Goal: Task Accomplishment & Management: Manage account settings

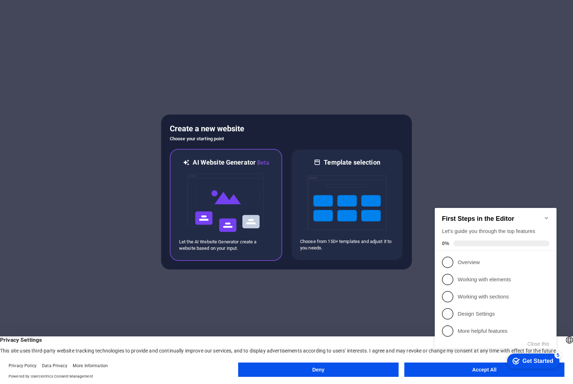
click at [254, 193] on img at bounding box center [225, 203] width 79 height 72
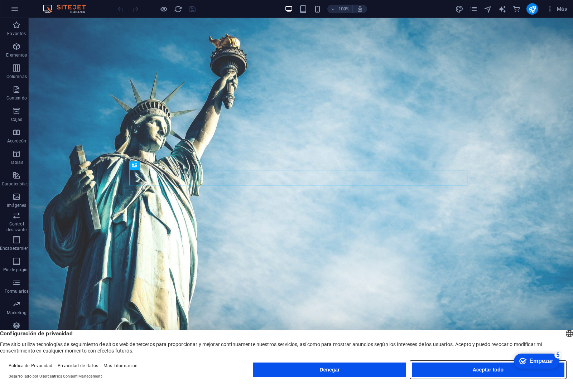
click at [473, 372] on font "Aceptar todo" at bounding box center [487, 370] width 31 height 6
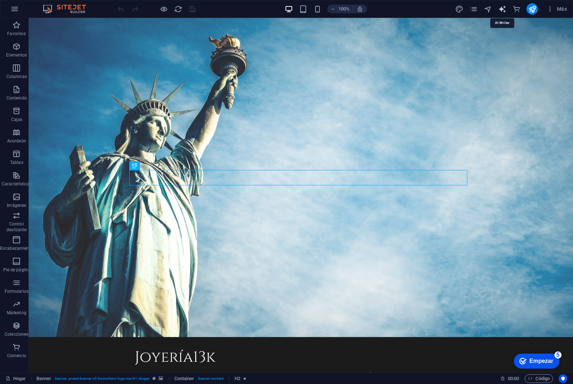
click at [503, 11] on icon "generador de texto" at bounding box center [502, 9] width 8 height 8
select select "English"
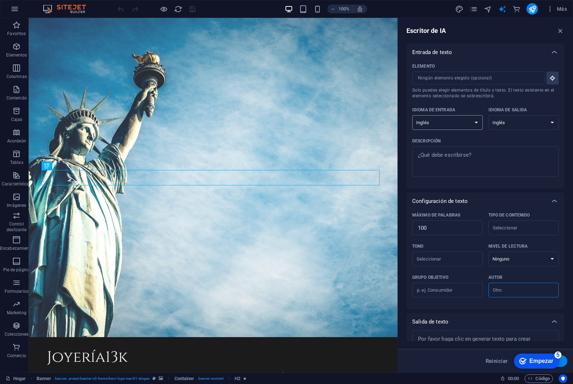
select select "Spanish"
click at [542, 124] on select "albanés árabe armenio Awadhi azerbaiyano baskir vasco bielorruso bengalí Bhojpu…" at bounding box center [523, 122] width 71 height 15
click at [147, 354] on div "Elemento ​ Solo puedes elegir elementos de título y texto. El texto existente e…" at bounding box center [119, 357] width 55 height 7
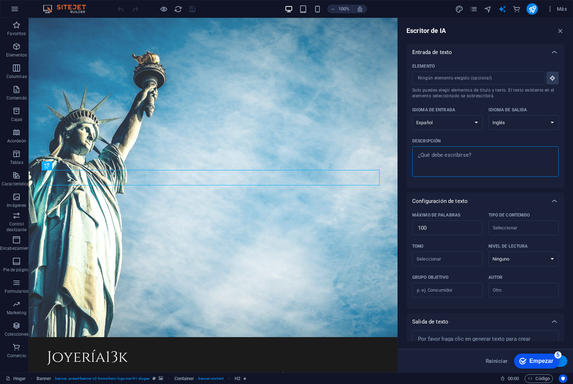
click at [455, 158] on textarea "Descripción x ​" at bounding box center [485, 161] width 139 height 23
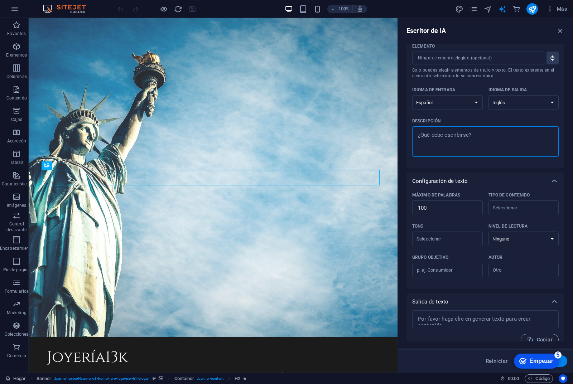
scroll to position [30, 0]
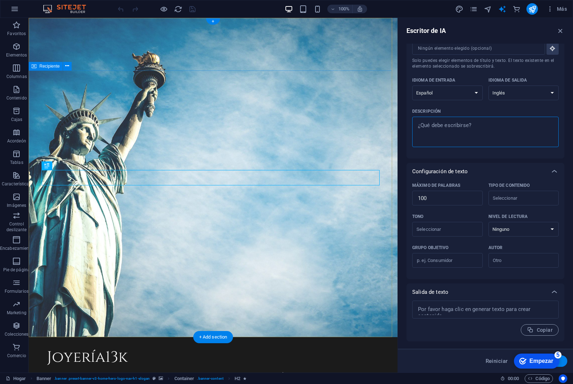
type textarea "x"
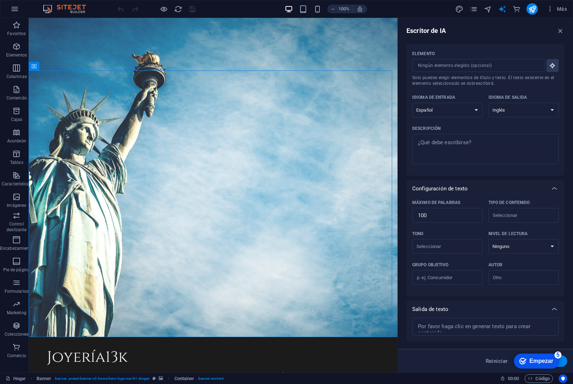
scroll to position [0, 0]
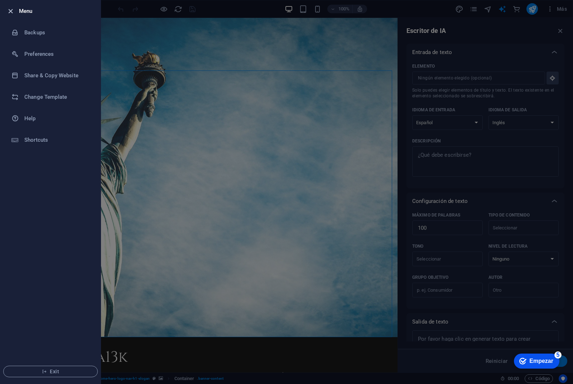
click at [10, 8] on icon "button" at bounding box center [10, 11] width 8 height 8
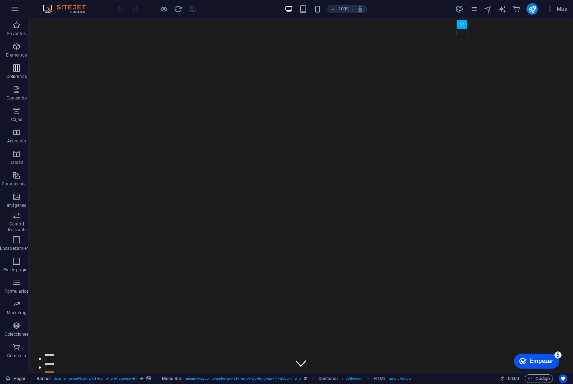
click at [16, 68] on icon "button" at bounding box center [16, 68] width 9 height 9
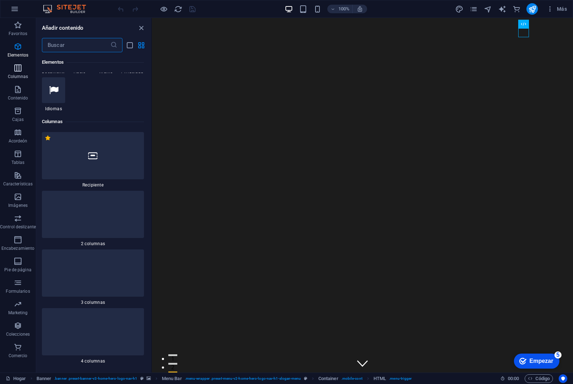
scroll to position [413, 0]
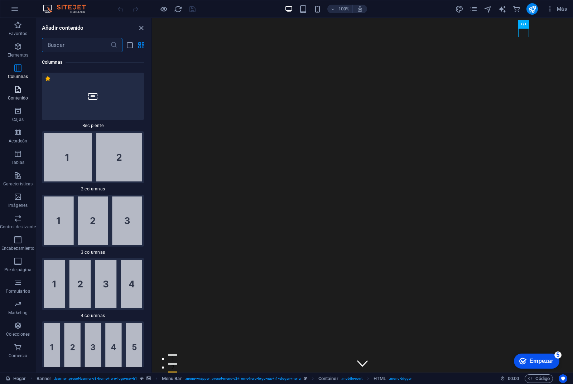
click at [21, 95] on span "Contenido" at bounding box center [18, 93] width 36 height 17
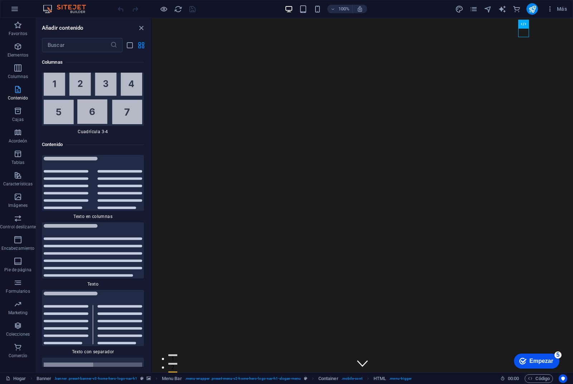
scroll to position [2428, 0]
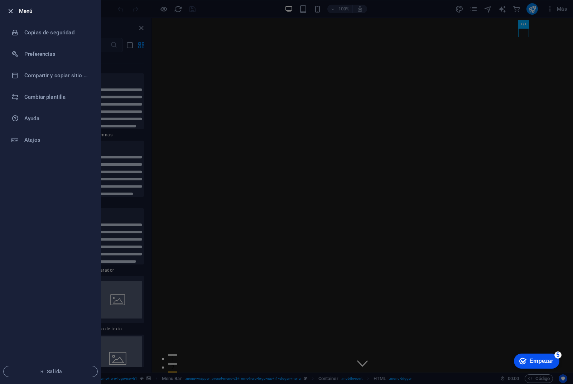
click at [13, 9] on icon "button" at bounding box center [10, 11] width 8 height 8
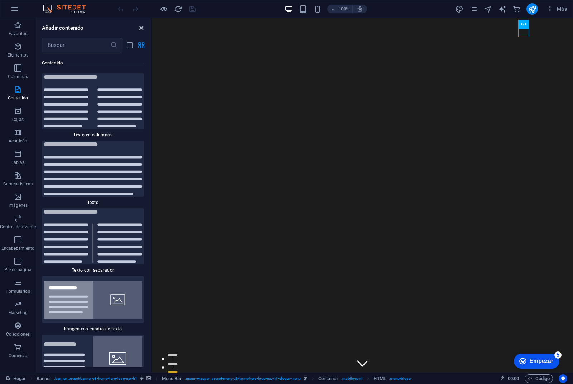
click at [140, 26] on icon "cerrar panel" at bounding box center [141, 28] width 8 height 8
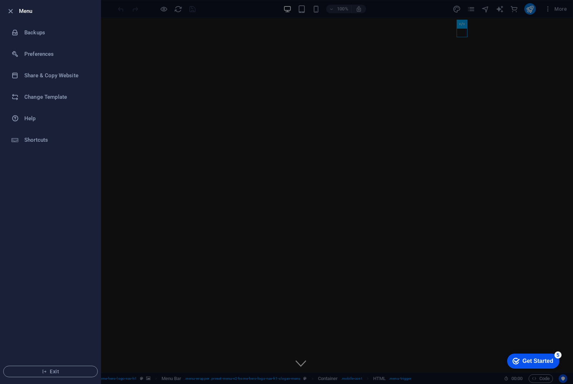
click at [205, 118] on div at bounding box center [286, 192] width 573 height 384
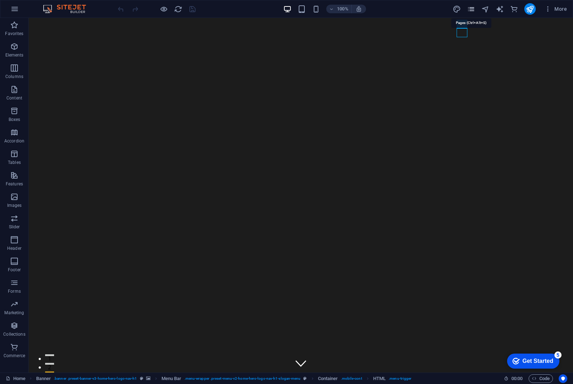
click at [0, 0] on icon "pages" at bounding box center [0, 0] width 0 height 0
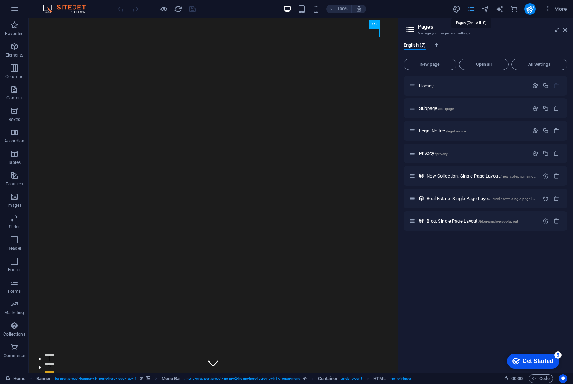
click at [0, 0] on icon "pages" at bounding box center [0, 0] width 0 height 0
click at [409, 32] on icon at bounding box center [410, 30] width 11 height 10
click at [564, 29] on icon at bounding box center [565, 30] width 4 height 6
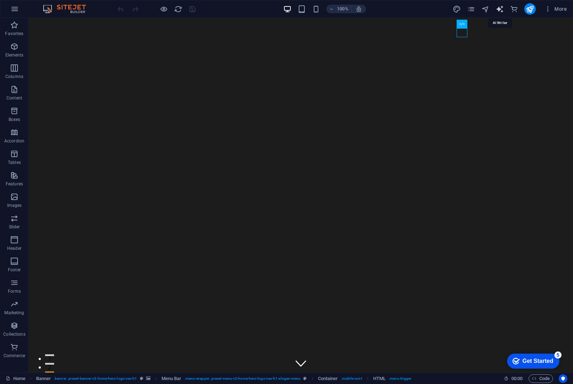
select select "English"
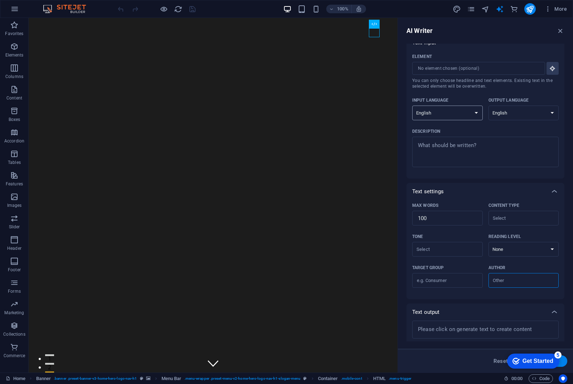
scroll to position [0, 0]
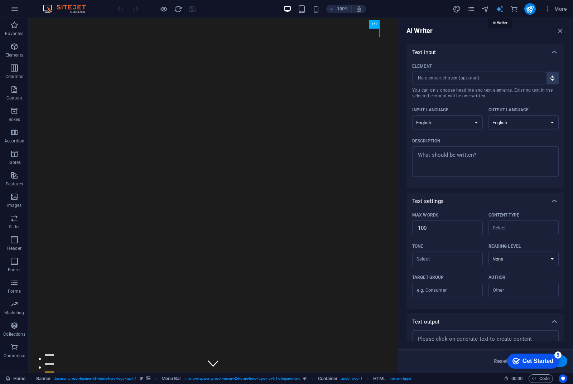
click at [559, 29] on icon "button" at bounding box center [560, 31] width 8 height 8
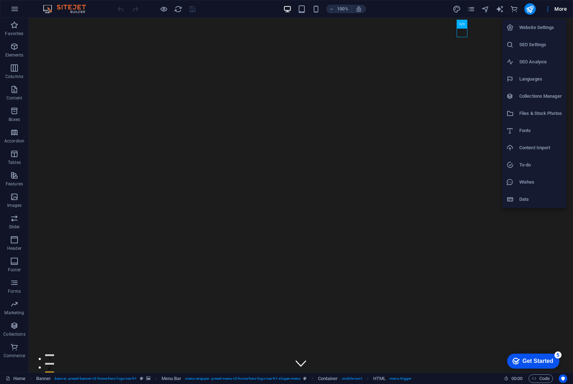
click at [103, 14] on div at bounding box center [286, 192] width 573 height 384
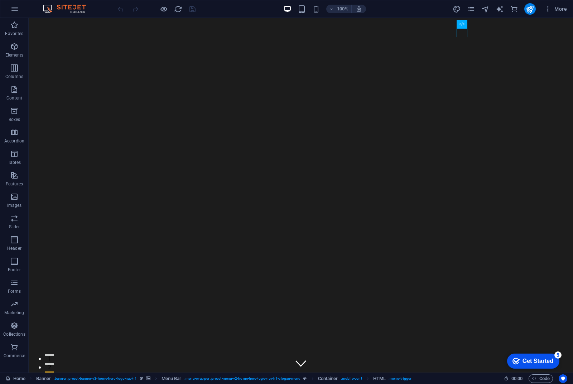
click at [77, 9] on div "Website Settings SEO Settings SEO Analysis Languages Collections Manager Files …" at bounding box center [286, 194] width 573 height 380
click at [15, 329] on icon "button" at bounding box center [14, 325] width 9 height 9
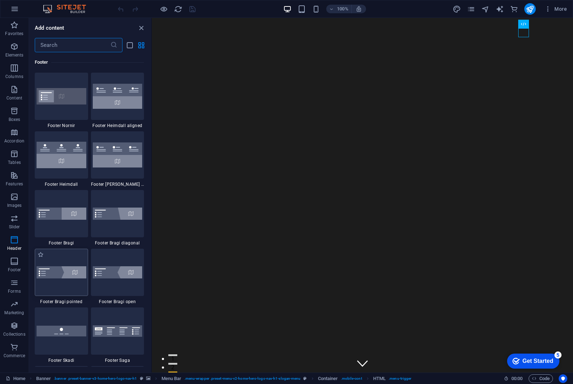
scroll to position [4798, 0]
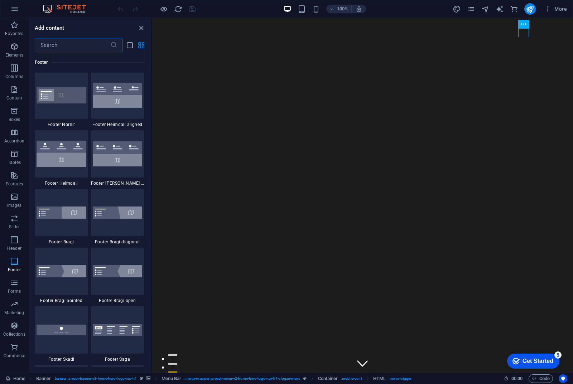
click at [21, 263] on span "Footer" at bounding box center [14, 265] width 29 height 17
click at [16, 347] on icon "button" at bounding box center [14, 347] width 9 height 9
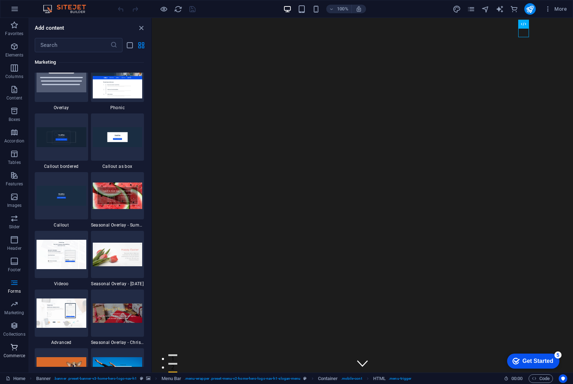
scroll to position [6898, 0]
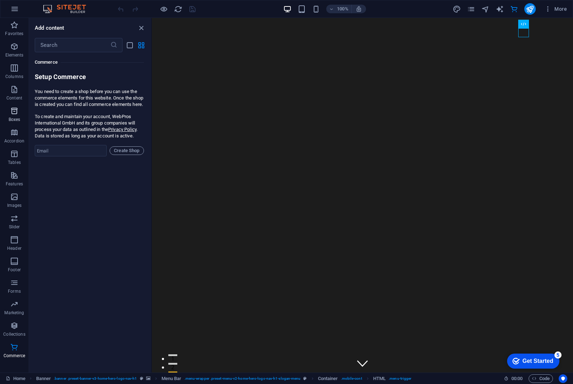
click at [12, 114] on icon "button" at bounding box center [14, 111] width 9 height 9
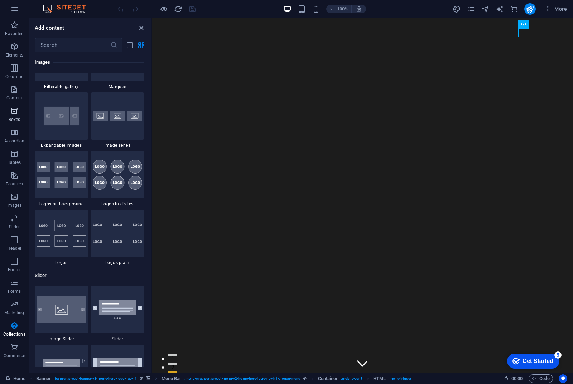
scroll to position [1974, 0]
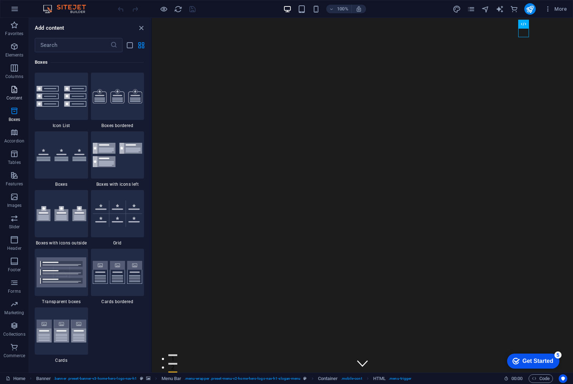
click at [13, 89] on icon "button" at bounding box center [14, 89] width 9 height 9
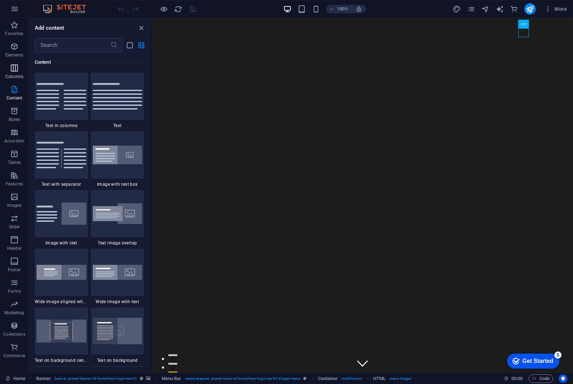
click at [10, 67] on icon "button" at bounding box center [14, 68] width 9 height 9
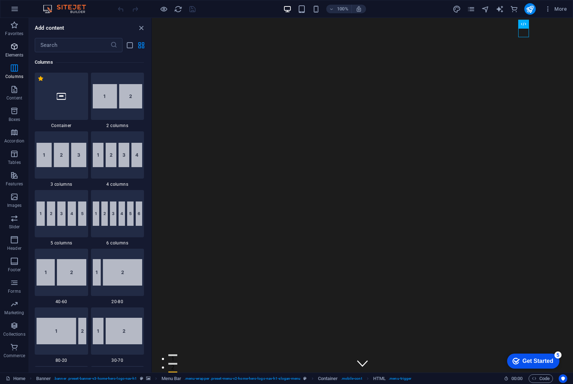
click at [16, 48] on icon "button" at bounding box center [14, 46] width 9 height 9
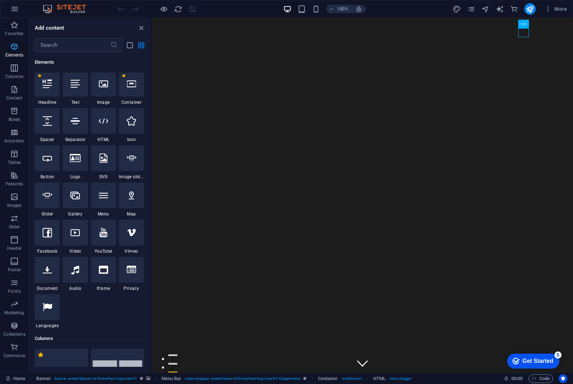
scroll to position [76, 0]
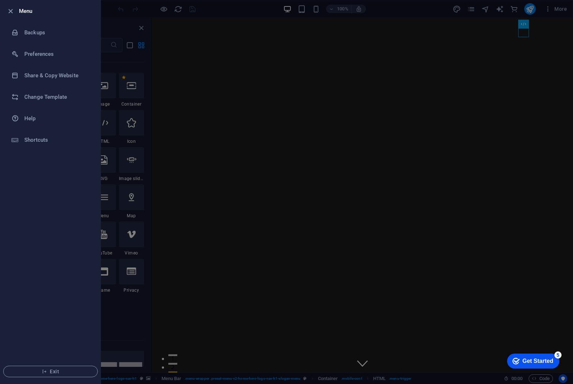
click at [229, 9] on div at bounding box center [286, 192] width 573 height 384
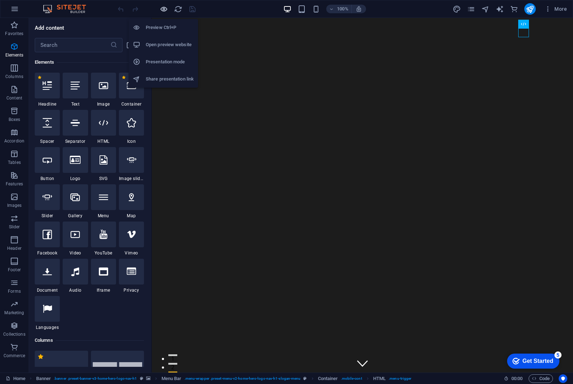
click at [166, 336] on icon "button" at bounding box center [210, 349] width 421 height 26
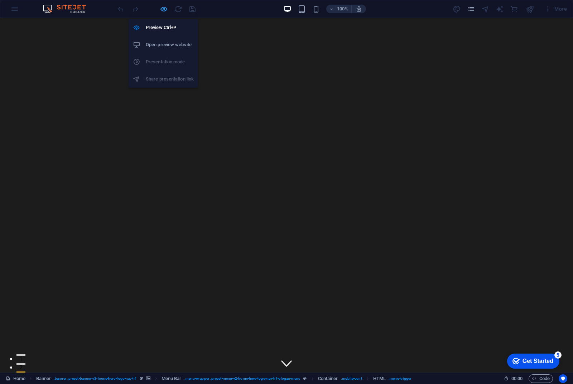
click at [166, 336] on icon "button" at bounding box center [286, 349] width 573 height 26
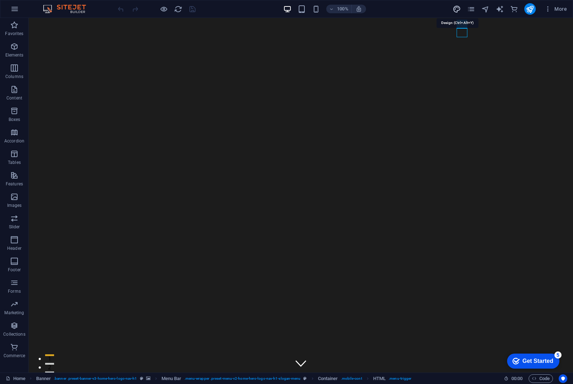
select select "rem"
select select "200"
select select "px"
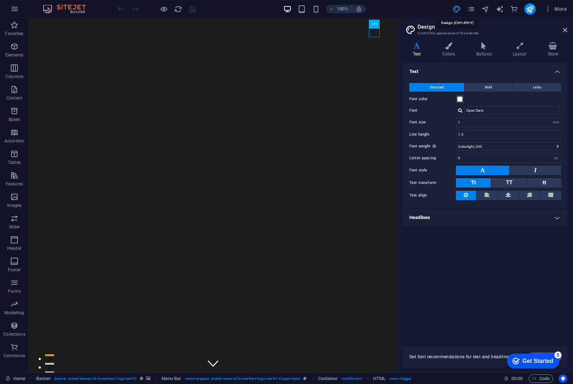
click at [564, 29] on icon at bounding box center [565, 30] width 4 height 6
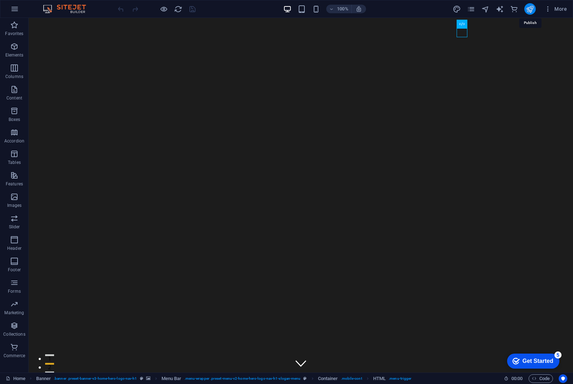
click at [533, 11] on icon "publish" at bounding box center [529, 9] width 8 height 8
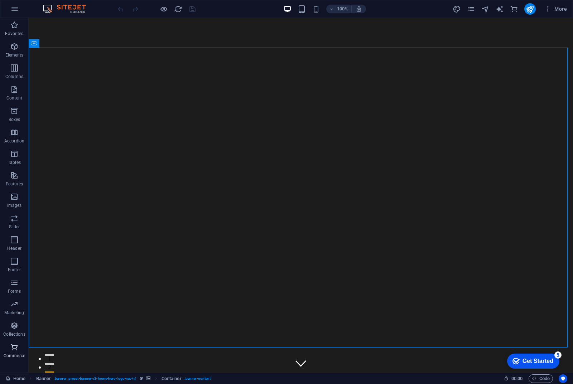
click at [19, 347] on icon "button" at bounding box center [14, 347] width 9 height 9
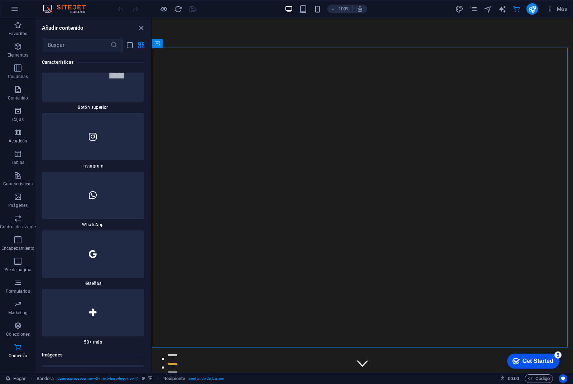
scroll to position [13959, 0]
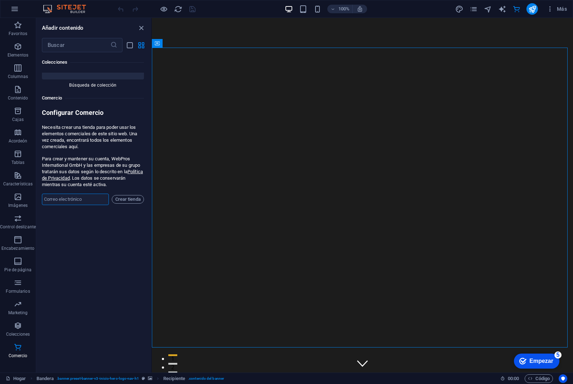
click at [84, 194] on input "email" at bounding box center [75, 199] width 67 height 11
paste input "@"
type input "13K.Luxuryimports@gmail.com"
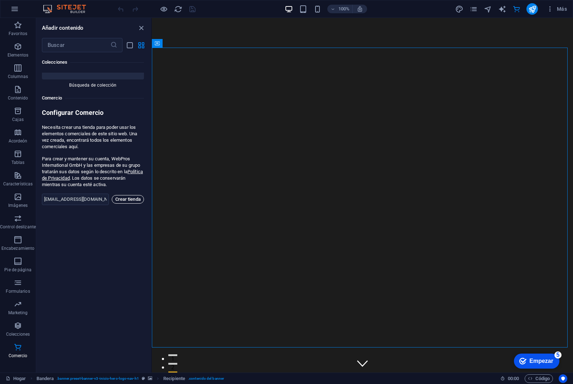
click at [128, 197] on font "Crear tienda" at bounding box center [127, 199] width 25 height 5
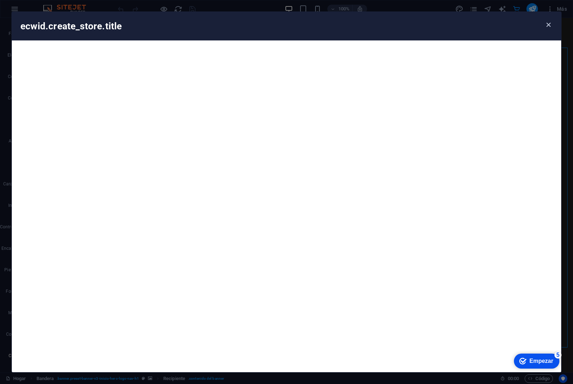
click at [548, 27] on icon "button" at bounding box center [548, 25] width 8 height 8
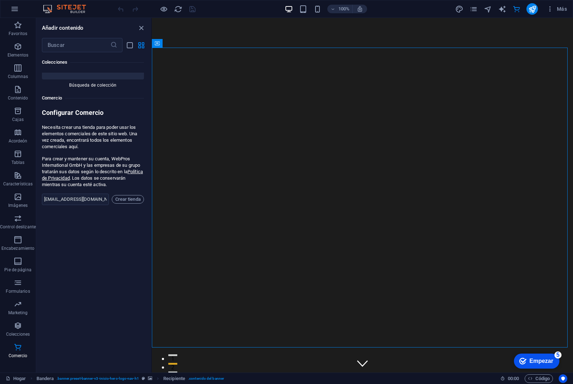
click at [138, 212] on div "Favoritos 1 estrella Titular 1 estrella Recipiente Elementos 1 estrella Titular…" at bounding box center [93, 209] width 115 height 315
click at [134, 39] on div "​" at bounding box center [93, 45] width 115 height 14
click at [134, 45] on div "​" at bounding box center [93, 45] width 115 height 14
click at [130, 45] on icon "vista de lista" at bounding box center [130, 45] width 8 height 8
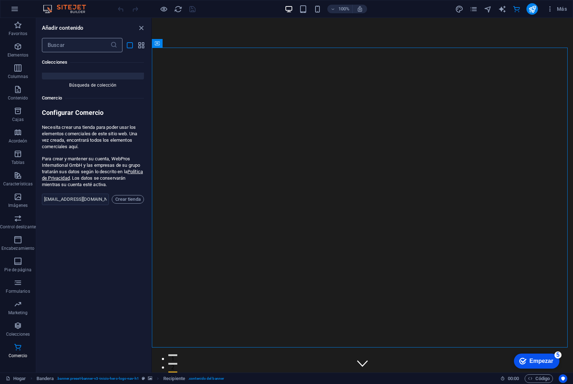
click at [78, 48] on input "text" at bounding box center [76, 45] width 68 height 14
click at [140, 27] on icon "cerrar panel" at bounding box center [141, 28] width 8 height 8
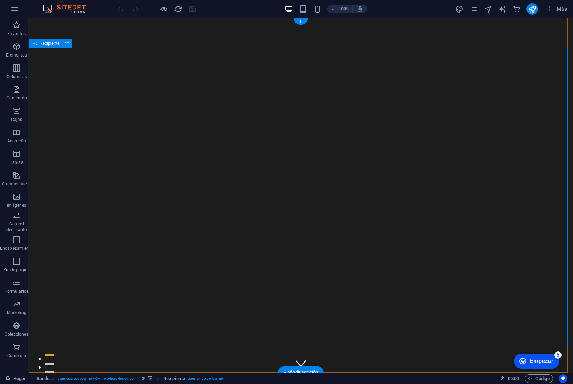
drag, startPoint x: 222, startPoint y: 155, endPoint x: 155, endPoint y: 85, distance: 97.0
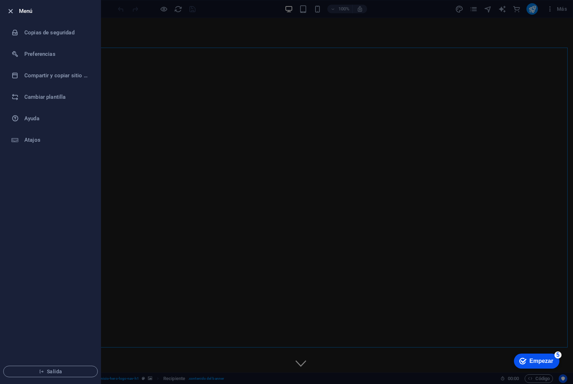
click at [11, 12] on icon "button" at bounding box center [10, 11] width 8 height 8
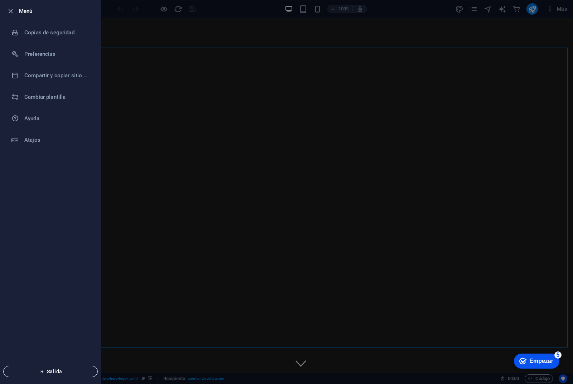
click at [65, 368] on button "Salida" at bounding box center [50, 371] width 94 height 11
click at [57, 368] on button "Salida" at bounding box center [50, 371] width 94 height 11
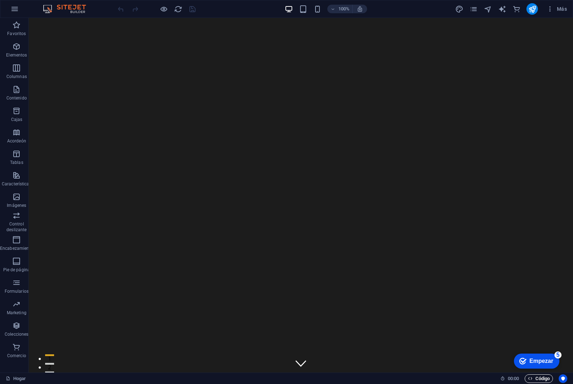
click at [544, 377] on font "Código" at bounding box center [542, 378] width 14 height 5
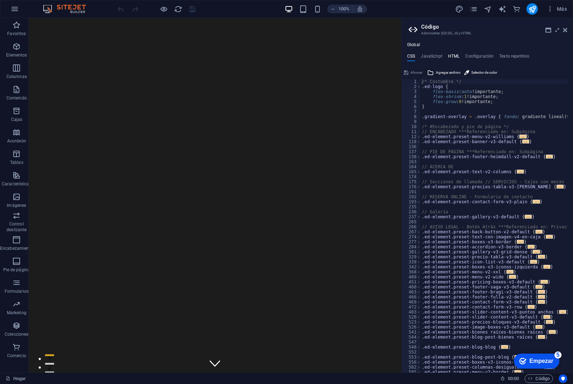
click at [452, 57] on font "HTML" at bounding box center [454, 56] width 12 height 5
type textarea "<a href="#main-content" class="wv-link-content button">Skip to main content</a>"
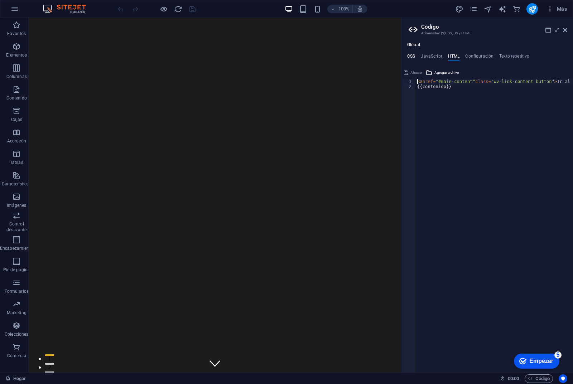
click at [415, 54] on font "CSS" at bounding box center [411, 56] width 8 height 5
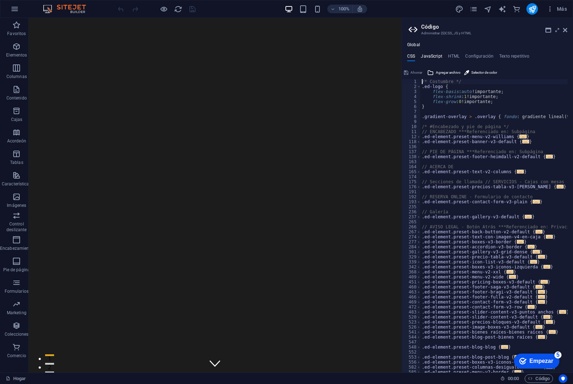
click at [431, 56] on font "JavaScript" at bounding box center [431, 56] width 21 height 5
type textarea "/* JS for preset "Menu V2" */"
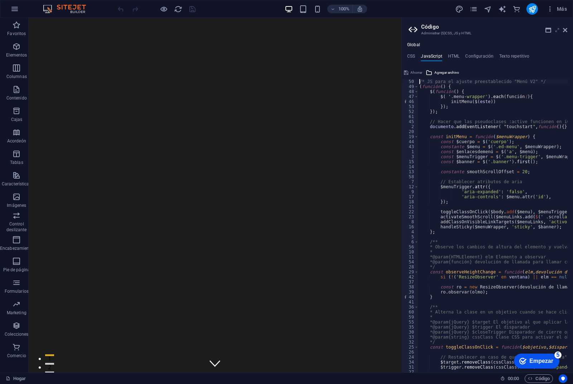
click at [557, 30] on icon at bounding box center [557, 30] width 0 height 6
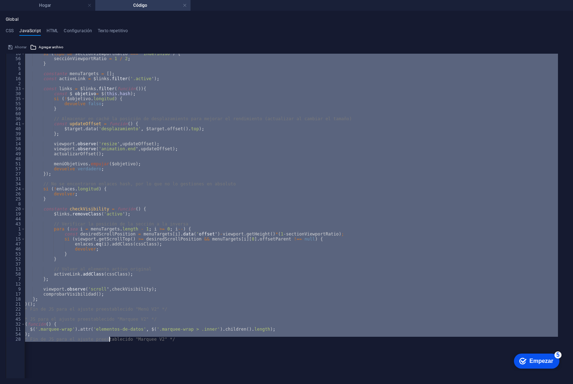
scroll to position [1104, 0]
drag, startPoint x: 25, startPoint y: 61, endPoint x: 211, endPoint y: 398, distance: 385.1
click at [211, 384] on html "Joyería13k Hogar Código Favoritos Elementos Columnas Contenido Cajas Acordeón T…" at bounding box center [286, 192] width 573 height 384
click at [224, 225] on div "si ( tipo de secciónViewportRatio === 'indefinido' ) { secciónViewportRatio = 1…" at bounding box center [293, 216] width 537 height 325
type textarea "// Check section position reversely"
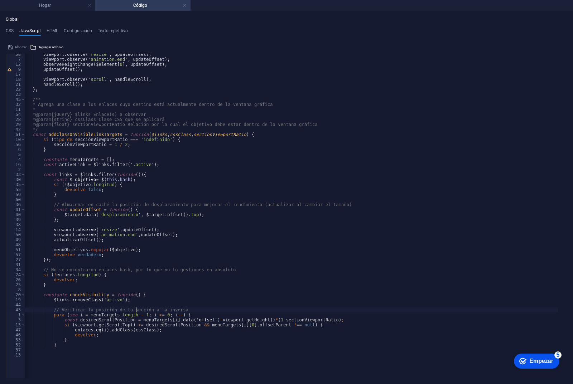
scroll to position [1049, 0]
click at [50, 29] on font "HTML" at bounding box center [53, 30] width 12 height 5
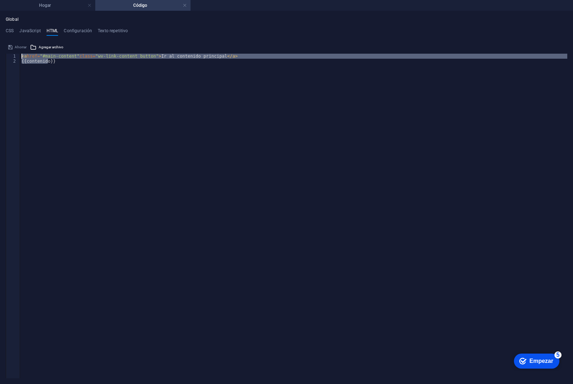
drag, startPoint x: 63, startPoint y: 66, endPoint x: 0, endPoint y: 48, distance: 65.5
click at [0, 48] on div "Global CSS JavaScript HTML Configuración Texto repetitivo /* Custom */ 1 2 3 4 …" at bounding box center [286, 197] width 573 height 373
type textarea "<a href="#main-content" class="wv-link-content button">Skip to main content</a>…"
type textarea "<a href="#main-content" class="wv-link-content button">Skip to main content</a>"
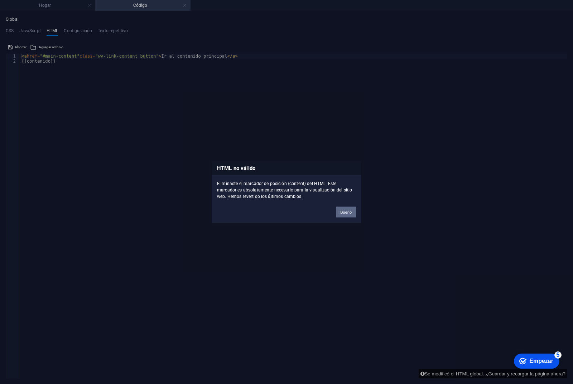
click at [341, 208] on button "Bueno" at bounding box center [346, 212] width 20 height 11
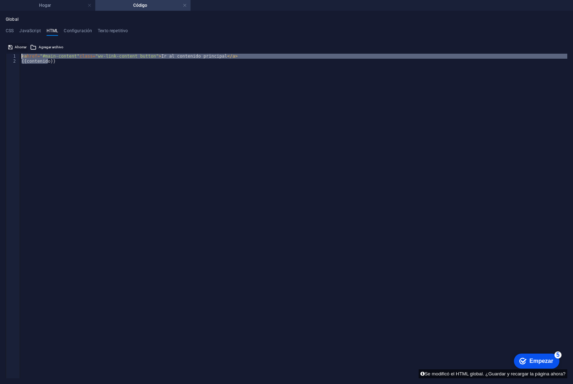
drag, startPoint x: 66, startPoint y: 71, endPoint x: 8, endPoint y: 50, distance: 62.1
click at [8, 50] on div "{{content}} 1 2 < a href = "#main-content" class = "wv-link-content button" > I…" at bounding box center [286, 210] width 561 height 337
type textarea "<a href="#main-content" class="wv-link-content button">Skip to main content</a>…"
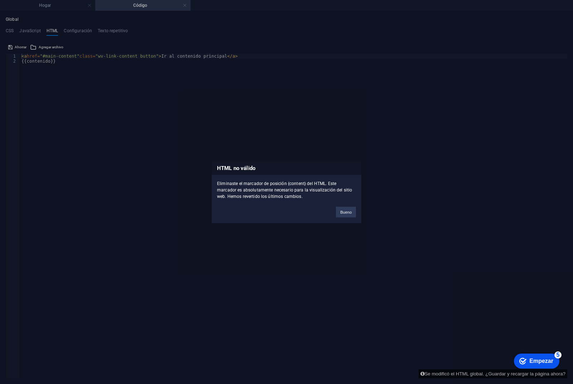
click at [343, 208] on button "Bueno" at bounding box center [346, 212] width 20 height 11
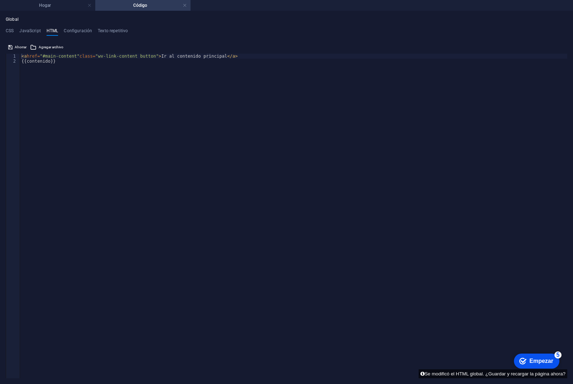
type textarea "{{content}}"
click at [63, 64] on div "< a href = "#main-content" class = "wv-link-content button" > Ir al contenido p…" at bounding box center [293, 221] width 547 height 335
click at [73, 64] on div "< a href = "#main-content" class = "wv-link-content button" > Ir al contenido p…" at bounding box center [293, 221] width 547 height 335
paste textarea "<a href="#main-content" class="wv-link-content button">Skip to main content</a>"
type textarea "<a href="#main-content" class="wv-link-content button">Skip to main content</a>"
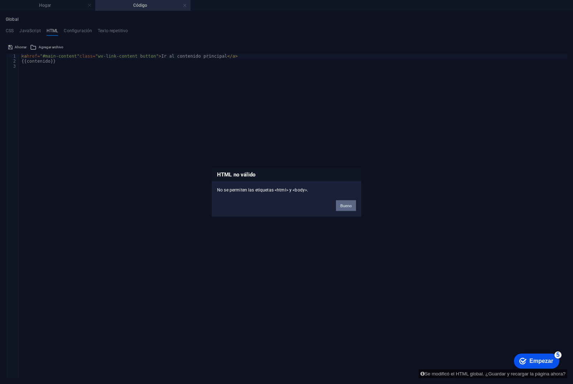
click at [344, 208] on button "Bueno" at bounding box center [346, 205] width 20 height 11
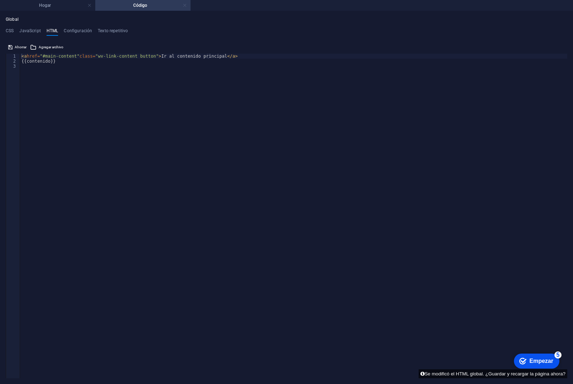
click at [184, 5] on link at bounding box center [185, 5] width 4 height 7
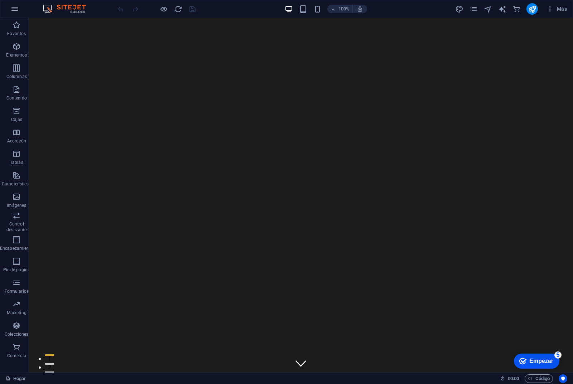
click at [17, 11] on icon "button" at bounding box center [14, 9] width 9 height 9
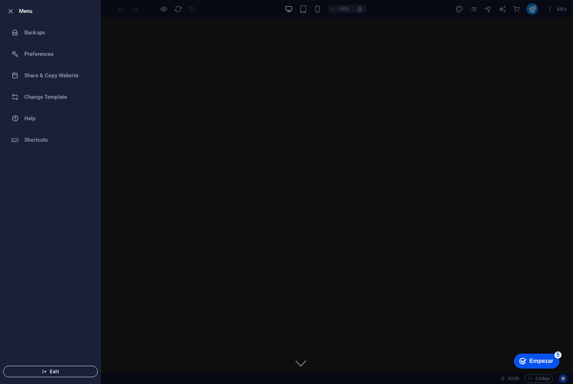
click at [53, 369] on span "Exit" at bounding box center [50, 372] width 82 height 6
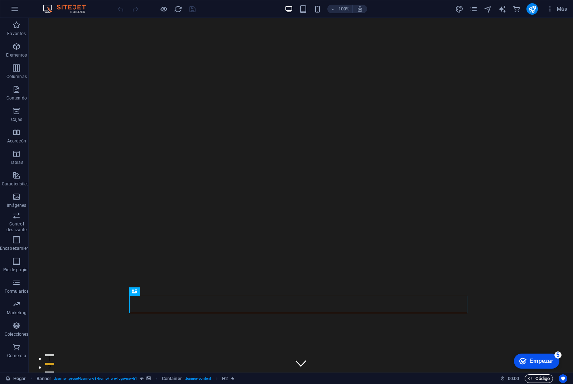
click at [545, 377] on font "Código" at bounding box center [542, 378] width 14 height 5
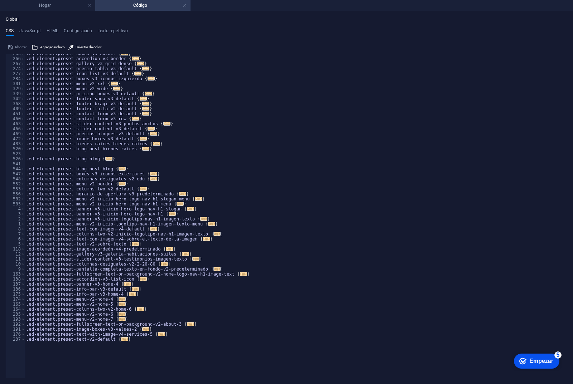
scroll to position [132, 0]
type textarea "}"
click at [152, 342] on div ".ed-element.preset-boxes-v3-border { ... } .ed-element.preset-accordion-v3-bord…" at bounding box center [293, 200] width 537 height 298
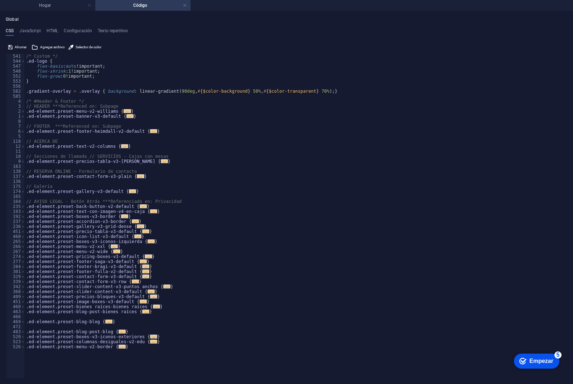
scroll to position [0, 0]
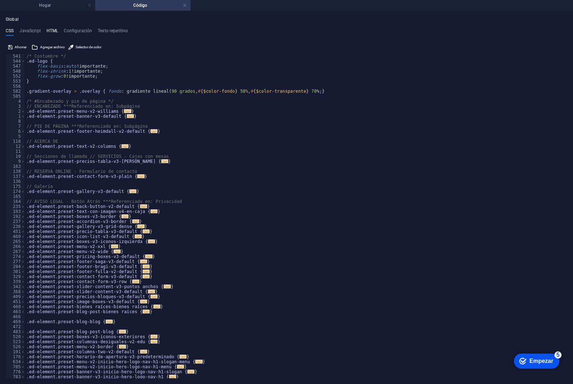
click at [54, 28] on font "HTML" at bounding box center [53, 30] width 12 height 5
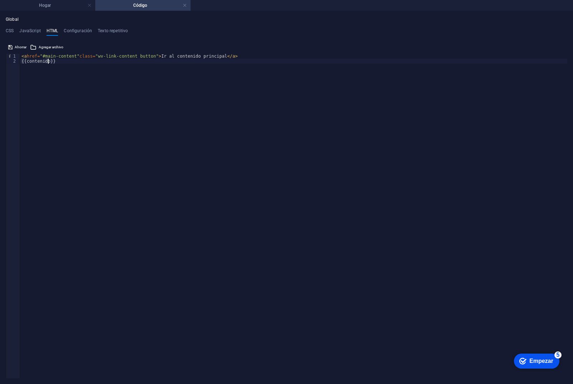
click at [76, 67] on div "< a href = "#main-content" class = "wv-link-content button" > Ir al contenido p…" at bounding box center [293, 221] width 547 height 335
click at [80, 64] on div "< a href = "#main-content" class = "wv-link-content button" > Ir al contenido p…" at bounding box center [293, 221] width 547 height 335
click at [70, 59] on div "< a href = "#main-content" class = "wv-link-content button" > Ir al contenido p…" at bounding box center [293, 221] width 547 height 335
click at [54, 61] on div "< a href = "#main-content" class = "wv-link-content button" > Ir al contenido p…" at bounding box center [293, 221] width 547 height 335
type textarea "{{content}}"
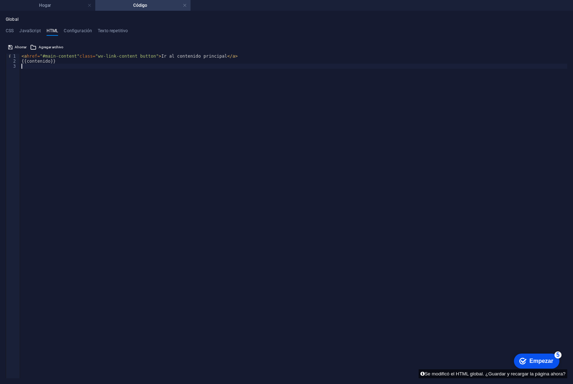
paste textarea "<a href="#main-content" class="wv-link-content button">Skip to main content</a>"
type textarea "<a href="#main-content" class="wv-link-content button">Skip to main content</a>"
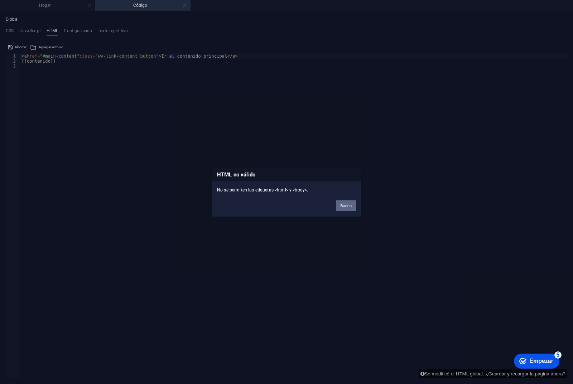
click at [350, 204] on font "Bueno" at bounding box center [345, 205] width 11 height 4
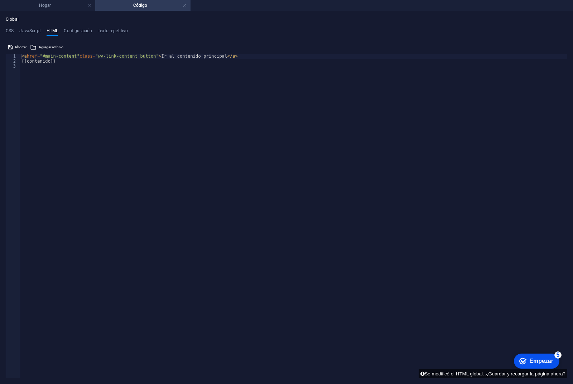
click at [42, 76] on div "< a href = "#main-content" class = "wv-link-content button" > Ir al contenido p…" at bounding box center [293, 221] width 547 height 335
paste textarea "<a href="#main-content" class="wv-link-content button">Skip to main content</a>"
type textarea "<a href="#main-content" class="wv-link-content button">Skip to main content</a>"
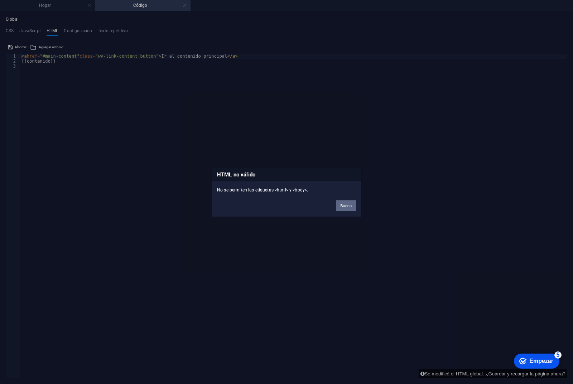
click at [348, 210] on button "Bueno" at bounding box center [346, 205] width 20 height 11
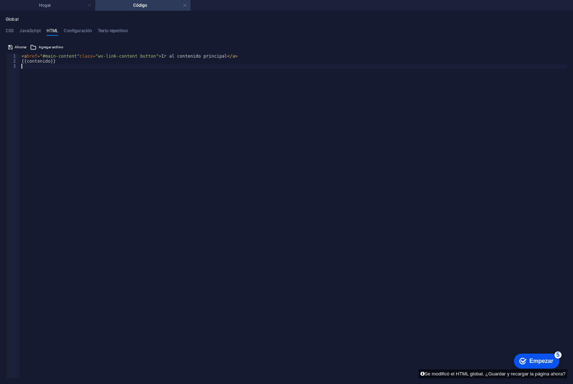
click at [81, 72] on div "< a href = "#main-content" class = "wv-link-content button" > Ir al contenido p…" at bounding box center [293, 221] width 547 height 335
paste textarea "<a href="#main-content" class="wv-link-content button">Skip to main content</a>"
type textarea "<a href="#main-content" class="wv-link-content button">Skip to main content</a>"
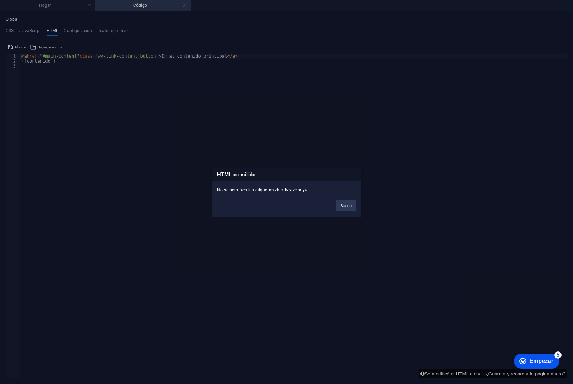
click at [346, 198] on div "Bueno" at bounding box center [345, 202] width 31 height 18
click at [351, 200] on button "Bueno" at bounding box center [346, 205] width 20 height 11
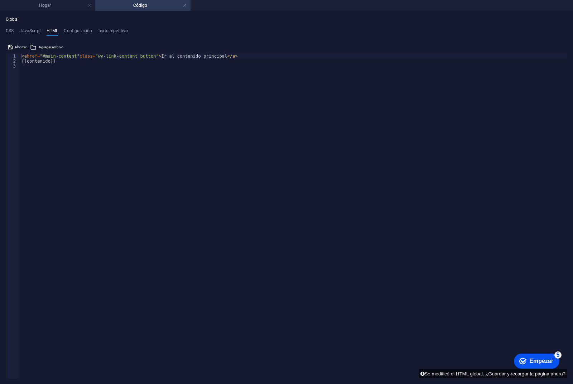
click at [91, 69] on div "< a href = "#main-content" class = "wv-link-content button" > Ir al contenido p…" at bounding box center [293, 221] width 547 height 335
paste textarea "<a href="#main-content" class="wv-link-content button">Skip to main content</a>"
type textarea "<a href="#main-content" class="wv-link-content button">Skip to main content</a>"
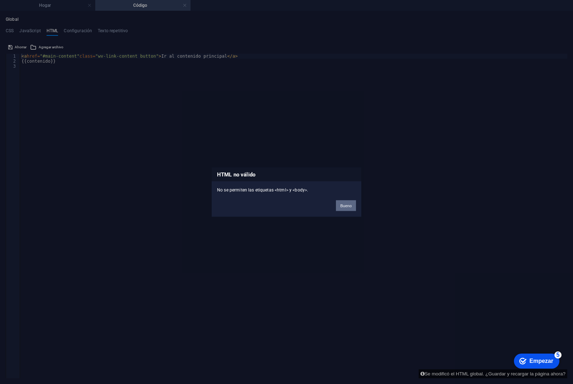
click at [346, 205] on font "Bueno" at bounding box center [345, 205] width 11 height 4
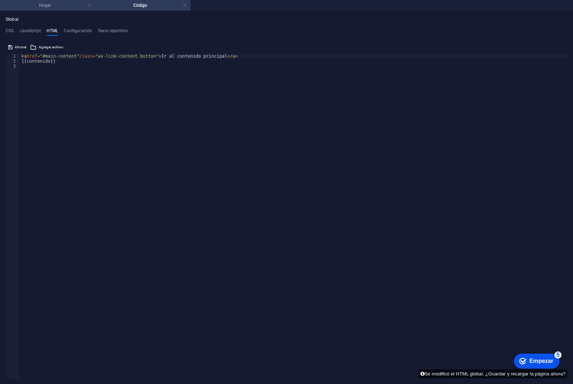
click at [61, 3] on h4 "Hogar" at bounding box center [47, 5] width 95 height 8
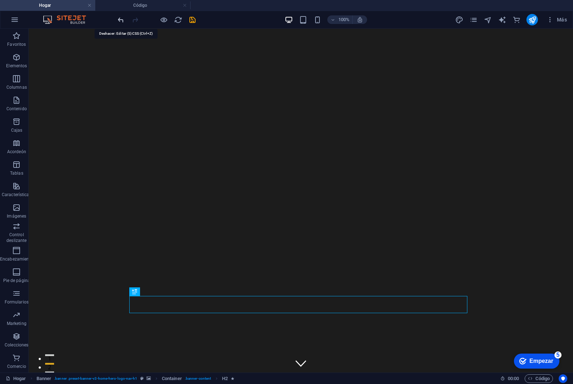
click at [556, 21] on span "Más" at bounding box center [556, 19] width 20 height 7
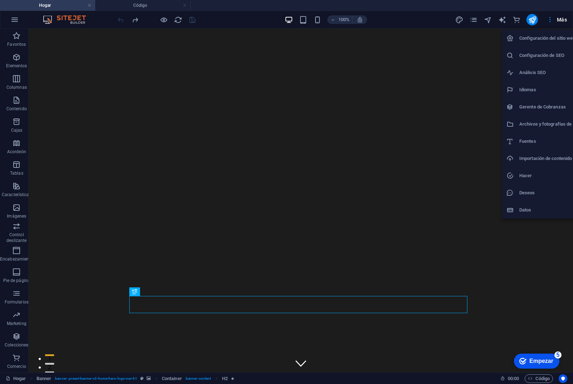
click at [344, 156] on div at bounding box center [286, 192] width 573 height 384
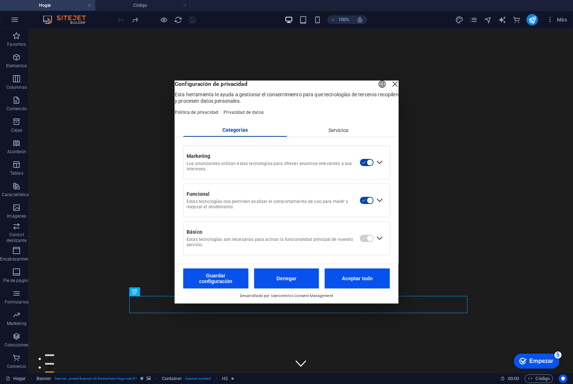
click at [390, 89] on div "Cerrar capa" at bounding box center [395, 84] width 10 height 10
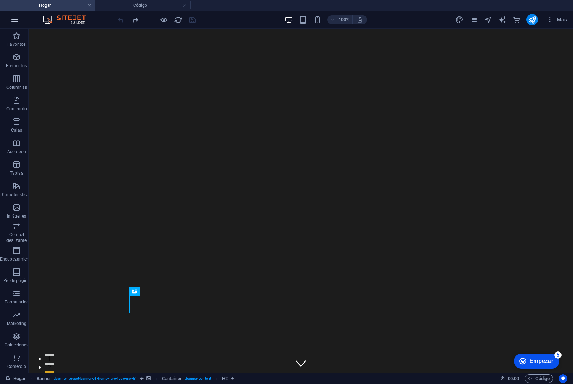
click at [13, 15] on button "button" at bounding box center [14, 19] width 17 height 17
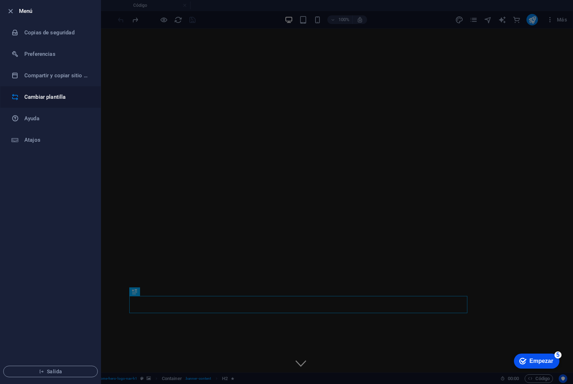
click at [77, 98] on h6 "Cambiar plantilla" at bounding box center [57, 97] width 66 height 9
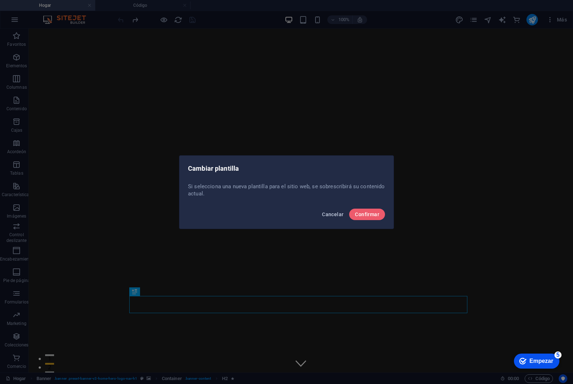
click at [329, 212] on font "Cancelar" at bounding box center [332, 215] width 21 height 6
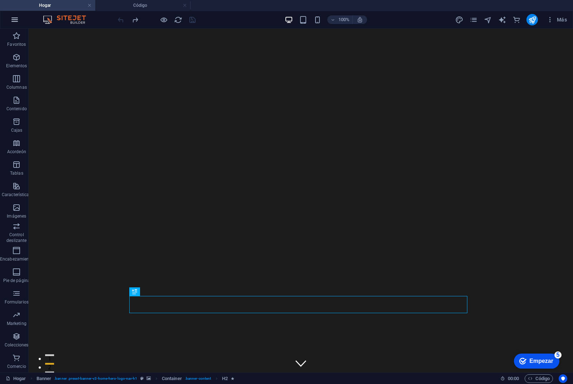
click at [20, 19] on button "button" at bounding box center [14, 19] width 17 height 17
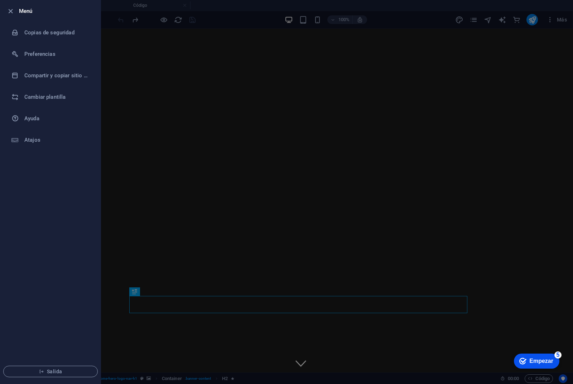
click at [53, 378] on li "Salida" at bounding box center [50, 371] width 100 height 24
click at [54, 374] on font "Salida" at bounding box center [54, 372] width 15 height 6
